Goal: Task Accomplishment & Management: Manage account settings

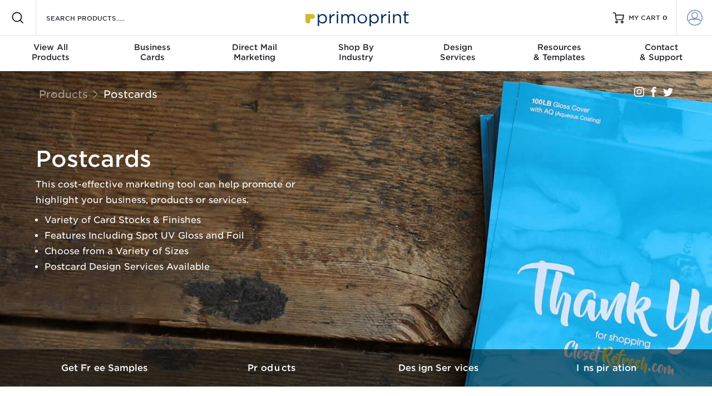
type input "[EMAIL_ADDRESS][DOMAIN_NAME]"
click at [694, 19] on span at bounding box center [695, 18] width 16 height 16
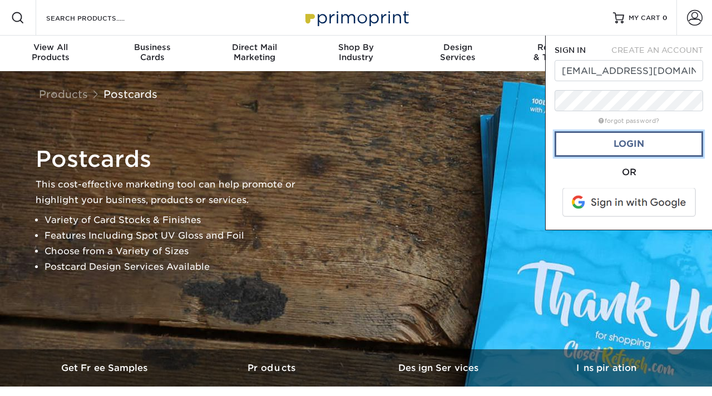
click at [635, 141] on link "Login" at bounding box center [629, 144] width 149 height 26
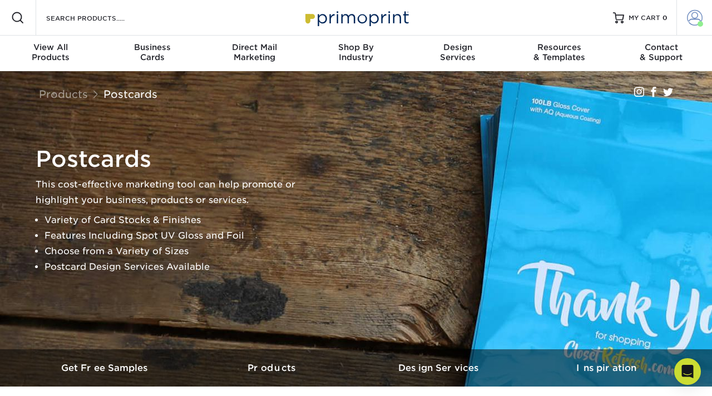
click at [695, 17] on span at bounding box center [695, 18] width 16 height 16
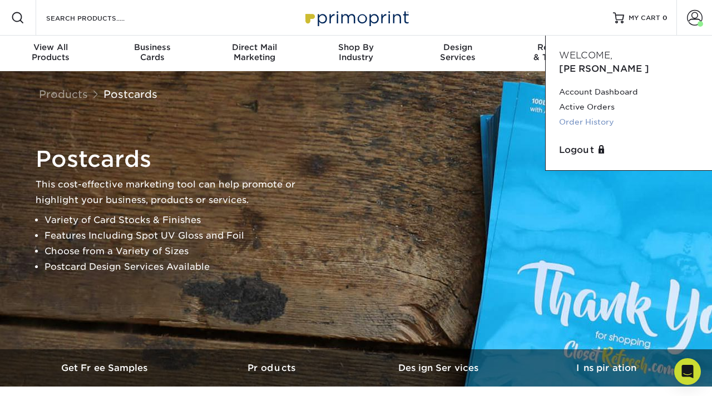
click at [600, 115] on link "Order History" at bounding box center [629, 122] width 140 height 15
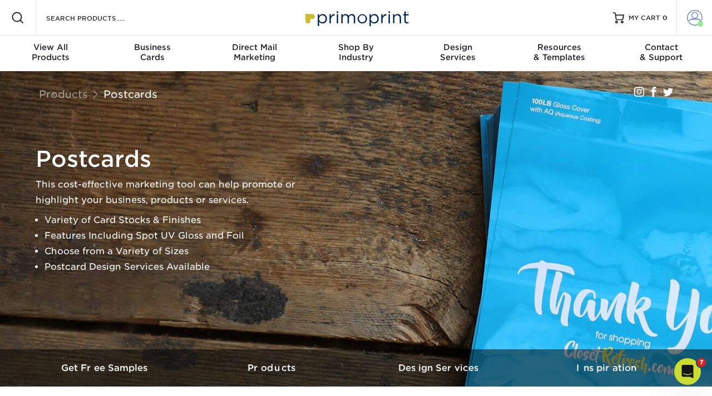
click at [701, 21] on span at bounding box center [695, 18] width 16 height 16
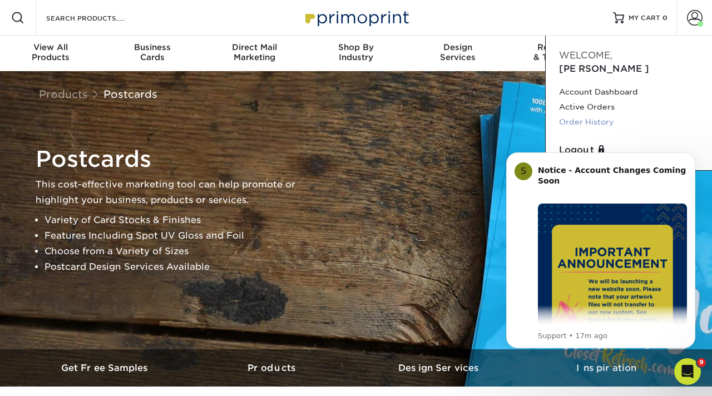
click at [590, 115] on link "Order History" at bounding box center [629, 122] width 140 height 15
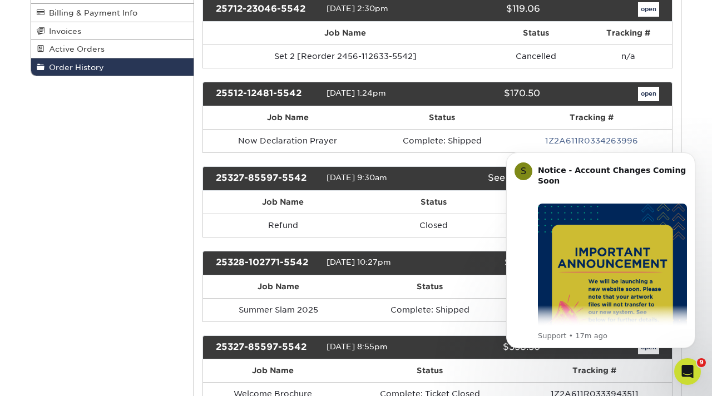
scroll to position [165, 0]
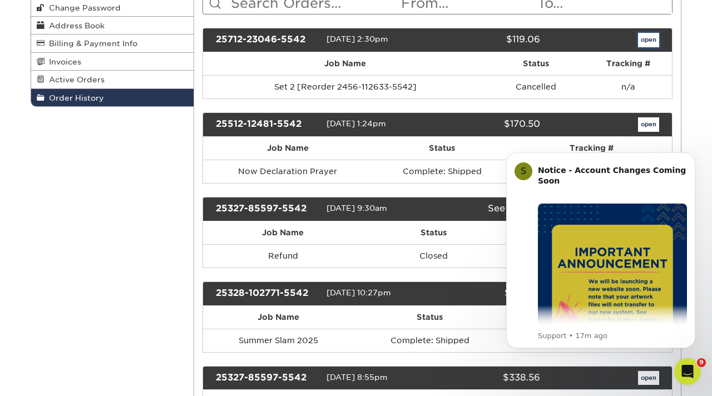
click at [644, 40] on link "open" at bounding box center [648, 40] width 21 height 14
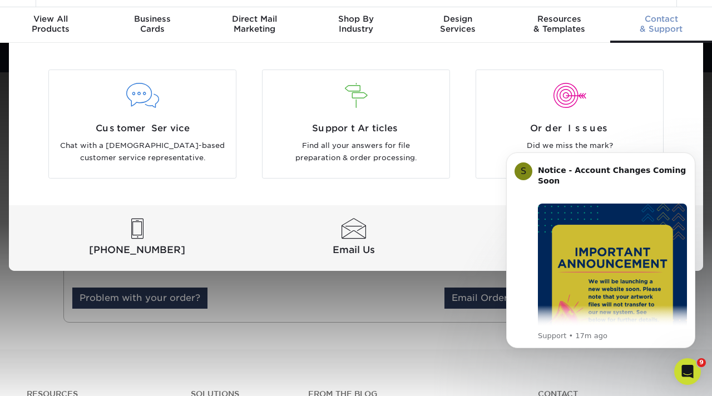
scroll to position [45, 0]
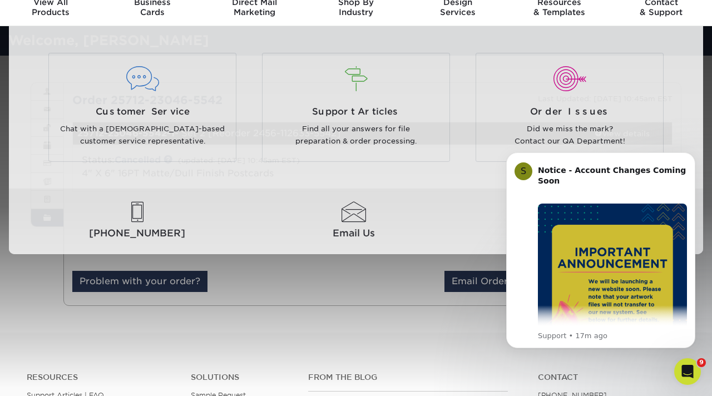
click at [362, 305] on div "Resources Menu Search Products Account Welcome, Tiffany Account Dashboard Activ…" at bounding box center [356, 306] width 712 height 703
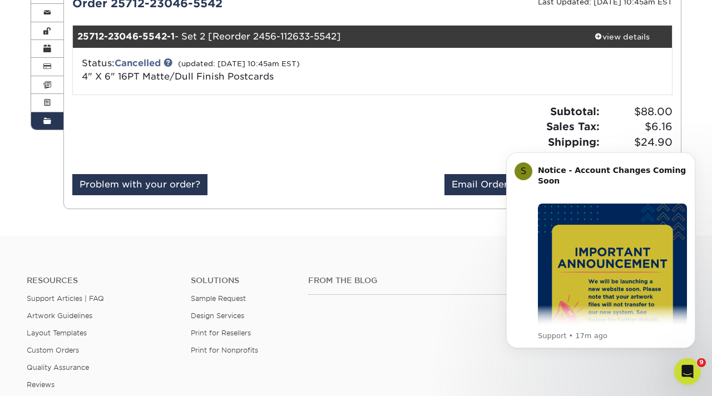
scroll to position [94, 0]
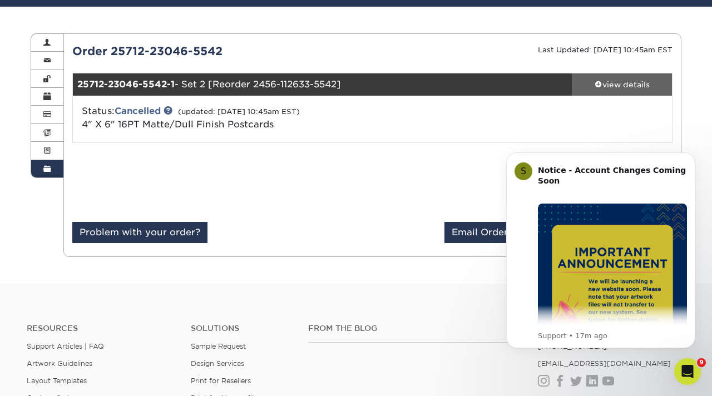
click at [617, 81] on div "view details" at bounding box center [622, 84] width 100 height 11
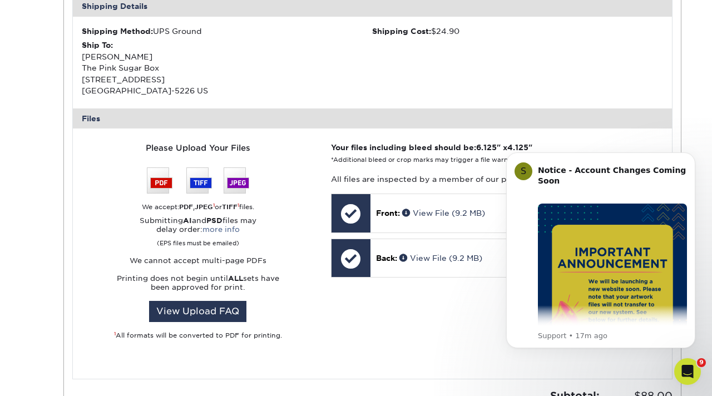
scroll to position [372, 0]
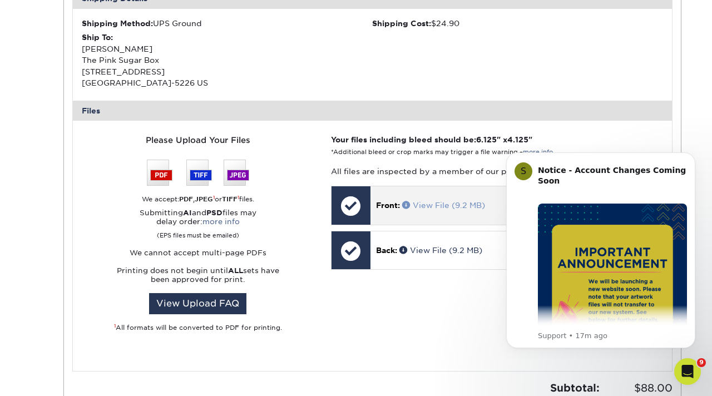
click at [420, 208] on link "View File (9.2 MB)" at bounding box center [443, 205] width 83 height 9
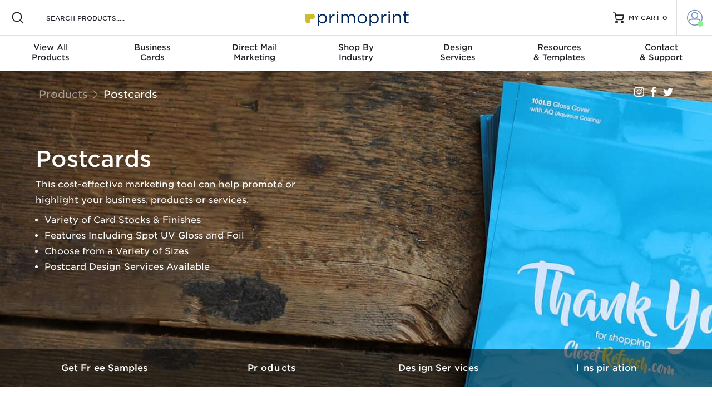
click at [694, 22] on span at bounding box center [695, 18] width 16 height 16
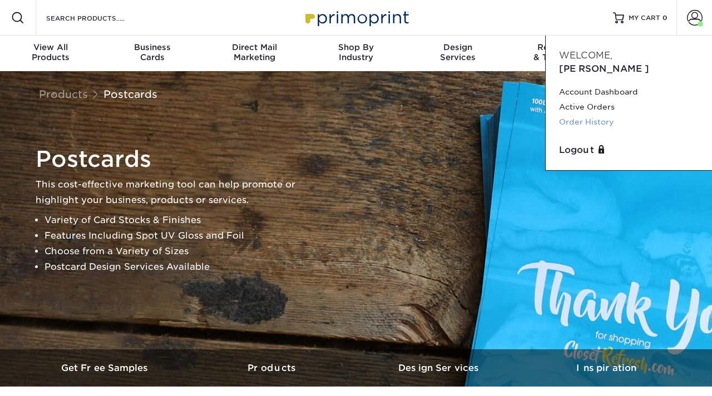
click at [608, 115] on link "Order History" at bounding box center [629, 122] width 140 height 15
click at [607, 115] on link "Order History" at bounding box center [629, 122] width 140 height 15
click at [605, 115] on link "Order History" at bounding box center [629, 122] width 140 height 15
click at [568, 115] on link "Order History" at bounding box center [629, 122] width 140 height 15
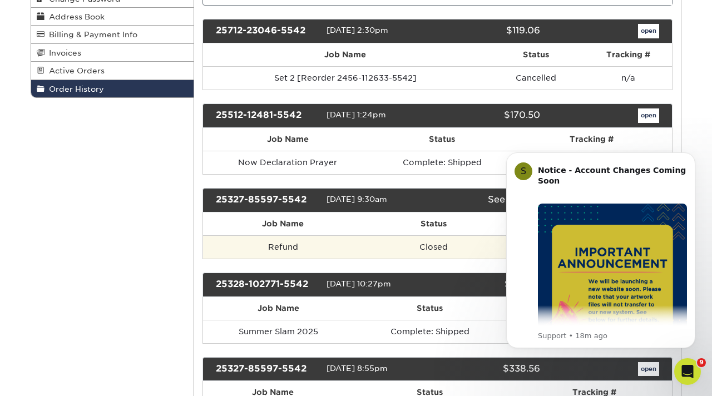
scroll to position [176, 0]
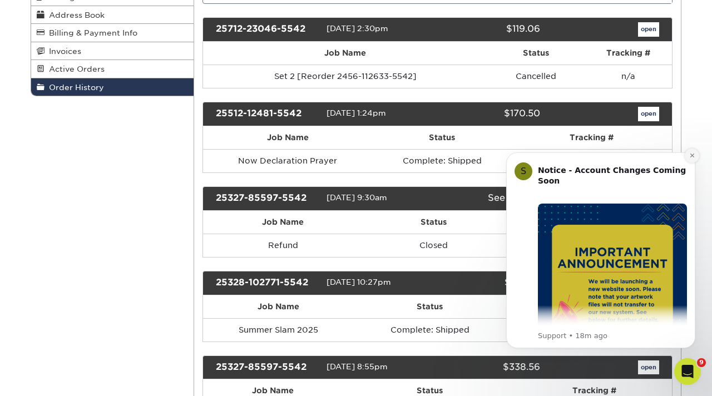
click at [692, 152] on icon "Dismiss notification" at bounding box center [692, 155] width 6 height 6
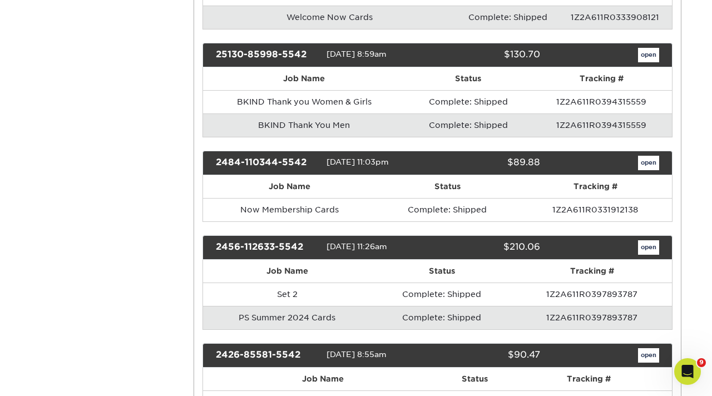
scroll to position [682, 0]
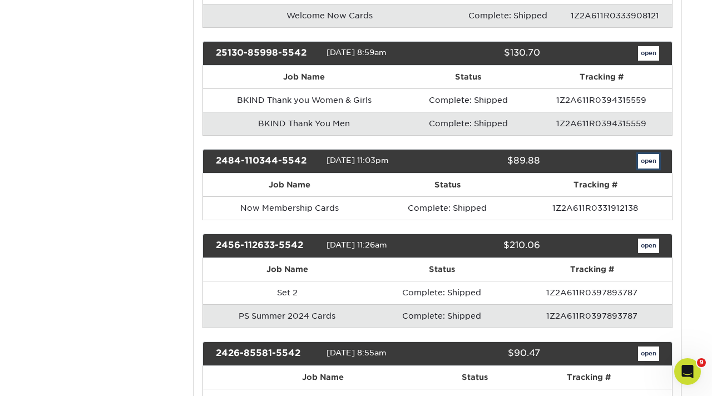
click at [654, 160] on link "open" at bounding box center [648, 161] width 21 height 14
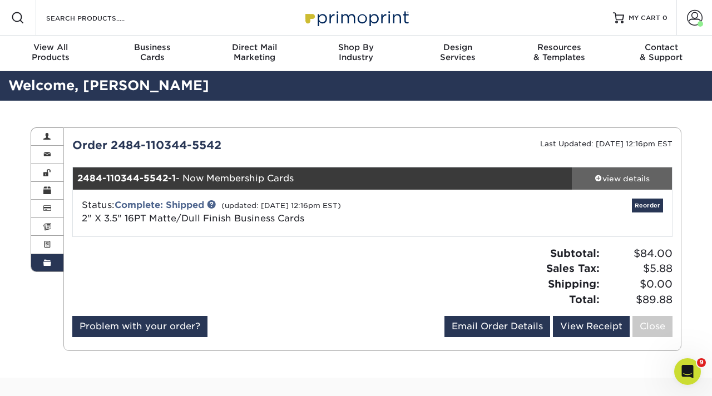
click at [637, 181] on div "view details" at bounding box center [622, 178] width 100 height 11
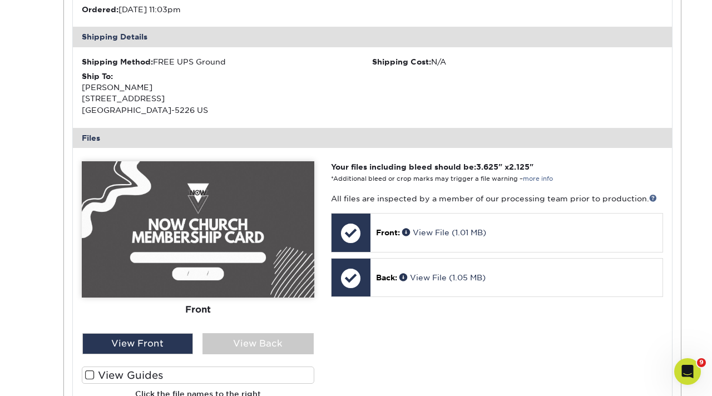
scroll to position [362, 0]
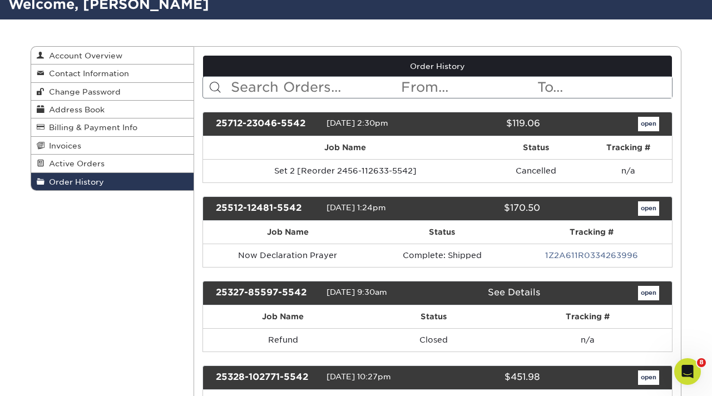
scroll to position [97, 0]
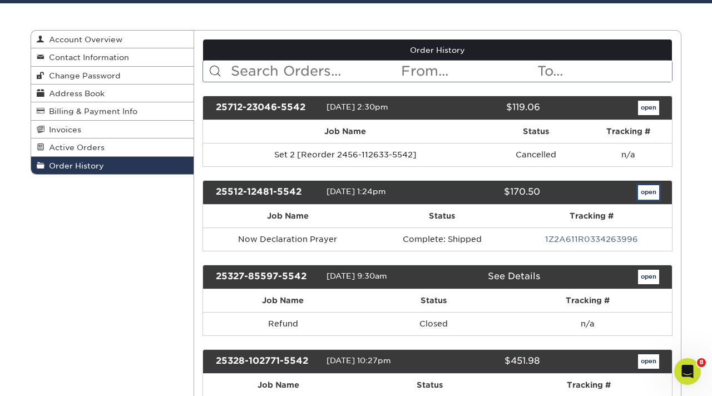
click at [652, 198] on link "open" at bounding box center [648, 192] width 21 height 14
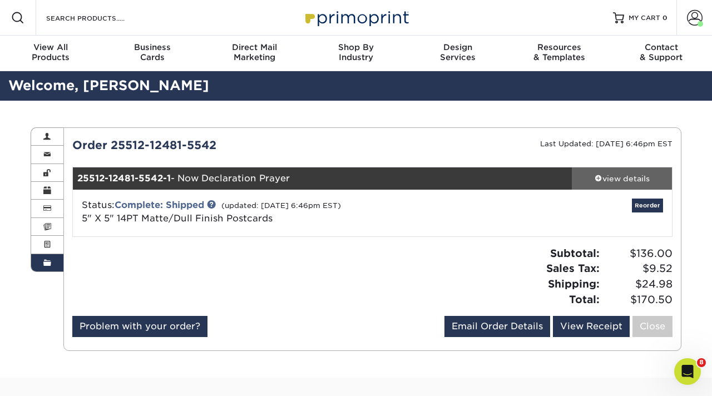
click at [642, 185] on link "view details" at bounding box center [622, 178] width 100 height 22
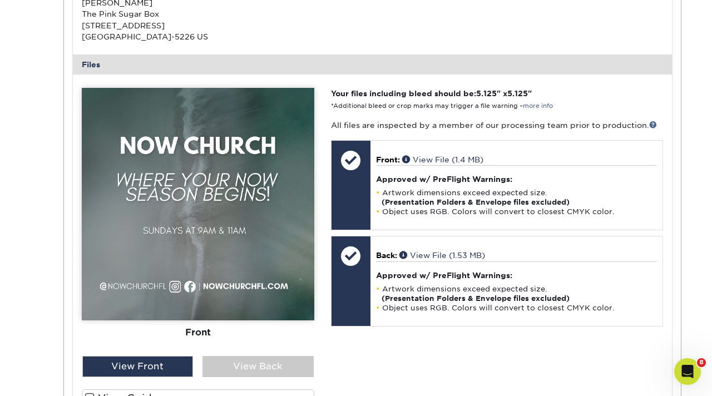
scroll to position [444, 0]
